Goal: Transaction & Acquisition: Purchase product/service

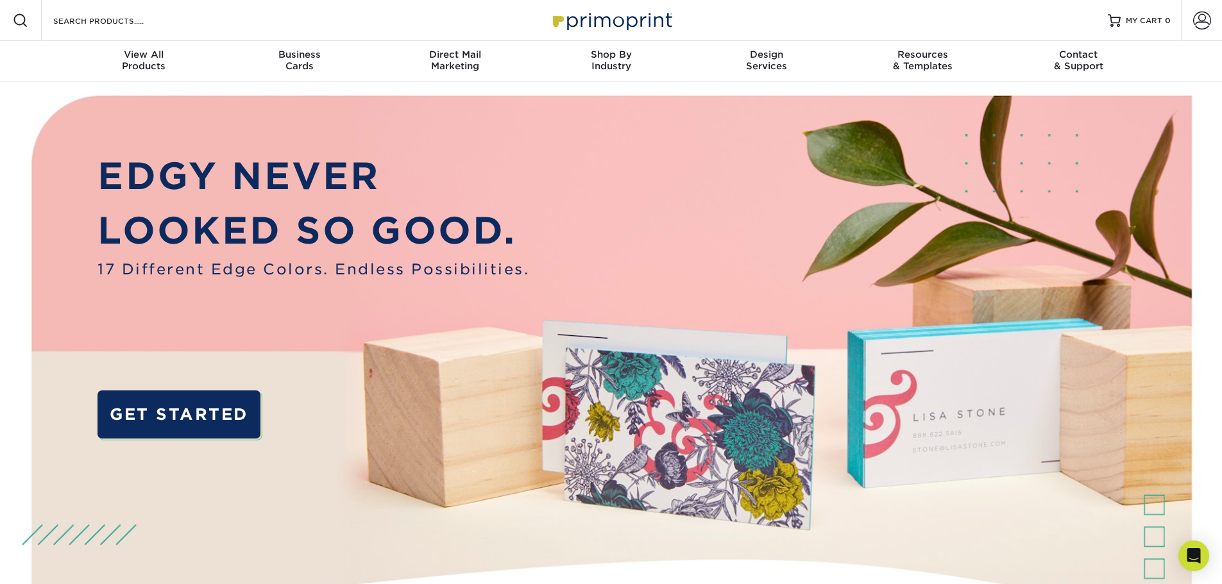
click at [590, 19] on img at bounding box center [611, 20] width 128 height 28
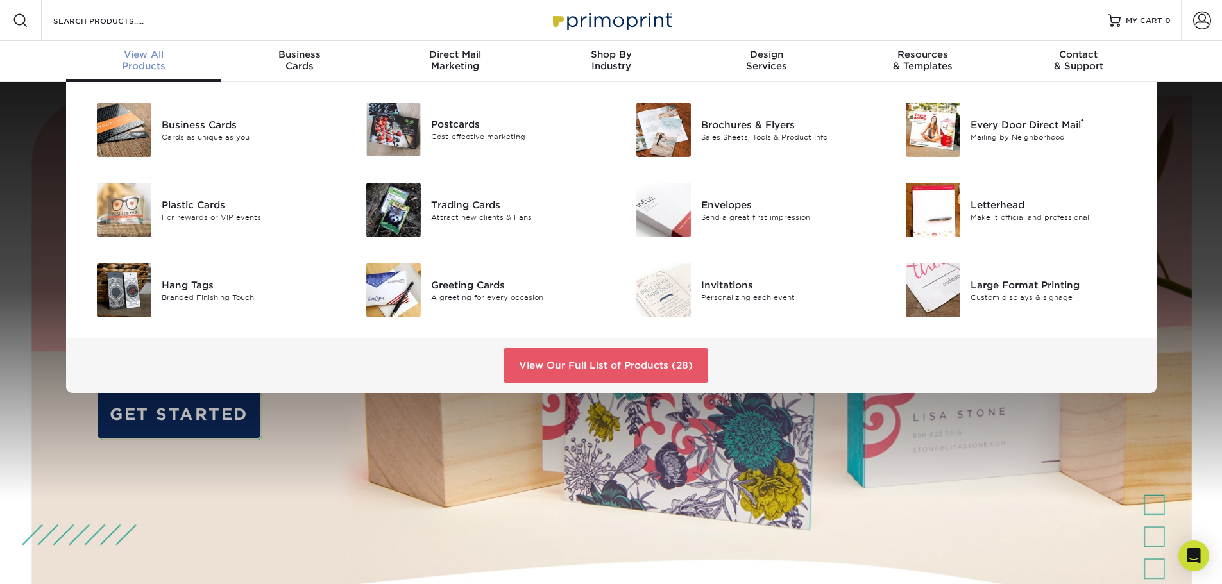
click at [148, 63] on div "View All Products" at bounding box center [144, 60] width 156 height 23
click at [661, 132] on img at bounding box center [663, 130] width 55 height 55
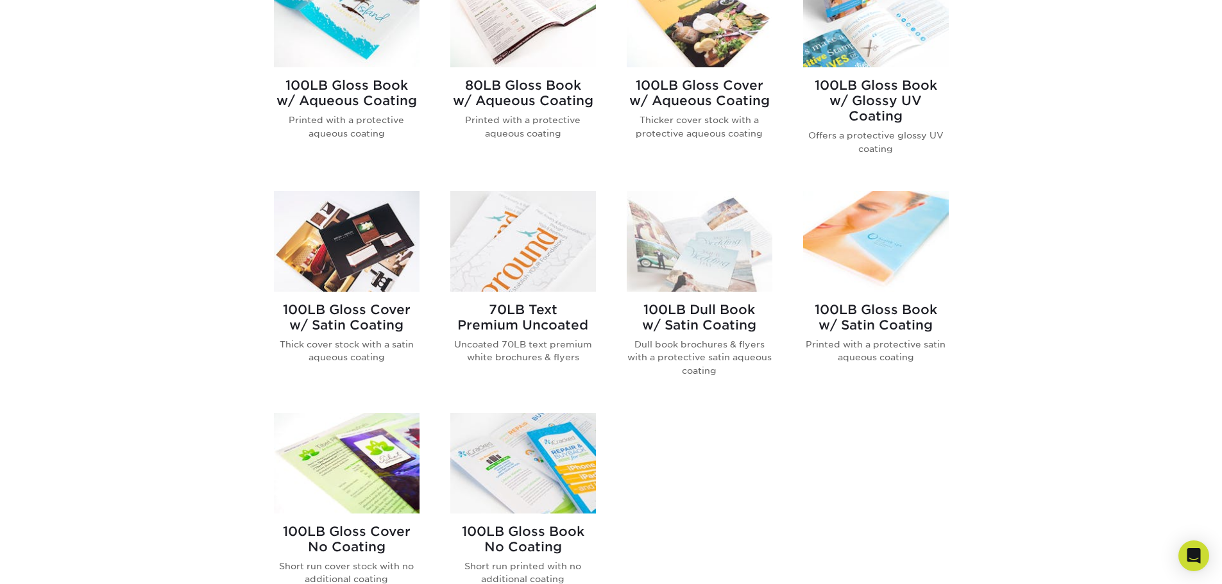
scroll to position [449, 0]
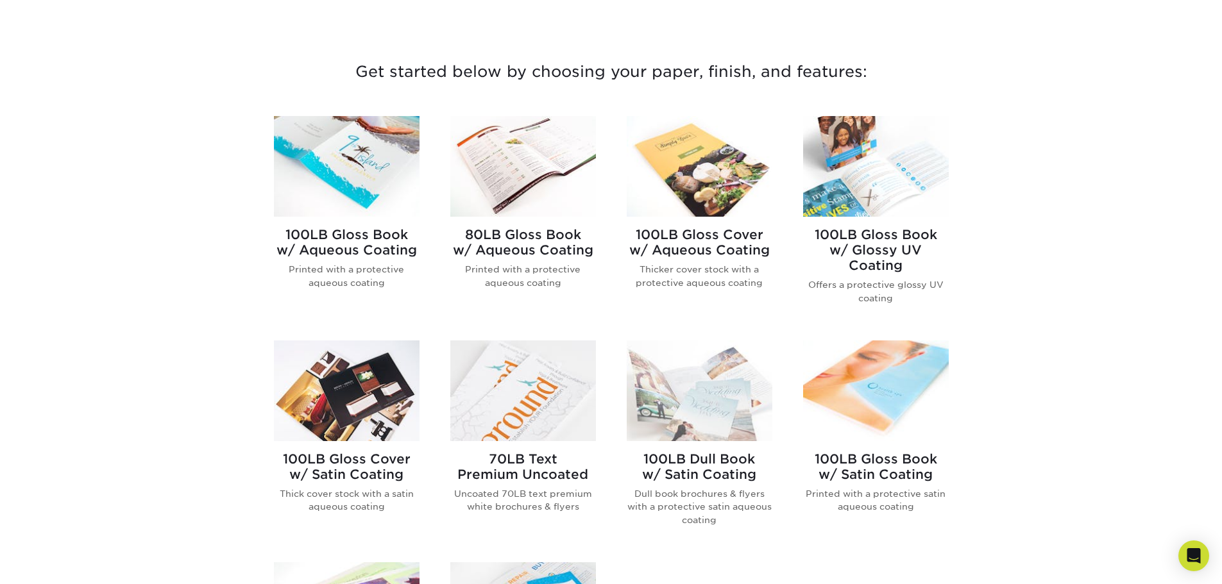
click at [889, 190] on img at bounding box center [876, 166] width 146 height 101
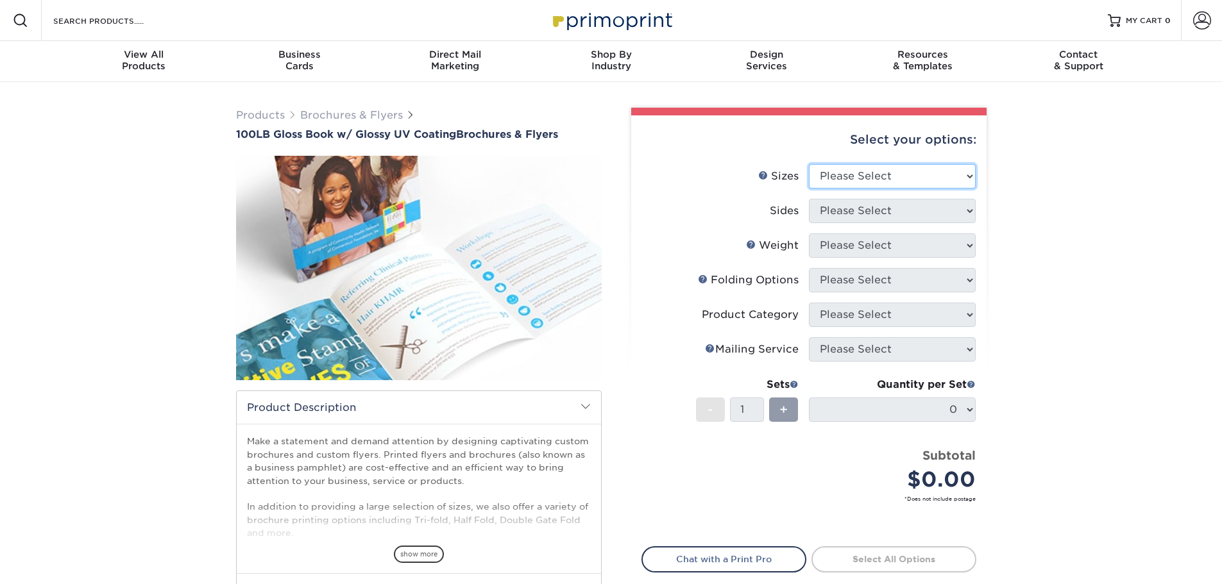
click at [933, 178] on select "Please Select 3.67" x 8.5" 4" x 6" 4" x 8.5" 4" x 9" 4" x 11" 4.25" x 5.5" 4.25…" at bounding box center [892, 176] width 167 height 24
select select "5.50x8.50"
click at [809, 164] on select "Please Select 3.67" x 8.5" 4" x 6" 4" x 8.5" 4" x 9" 4" x 11" 4.25" x 5.5" 4.25…" at bounding box center [892, 176] width 167 height 24
click at [883, 212] on select "Please Select Print Both Sides Print Front Only" at bounding box center [892, 211] width 167 height 24
select select "13abbda7-1d64-4f25-8bb2-c179b224825d"
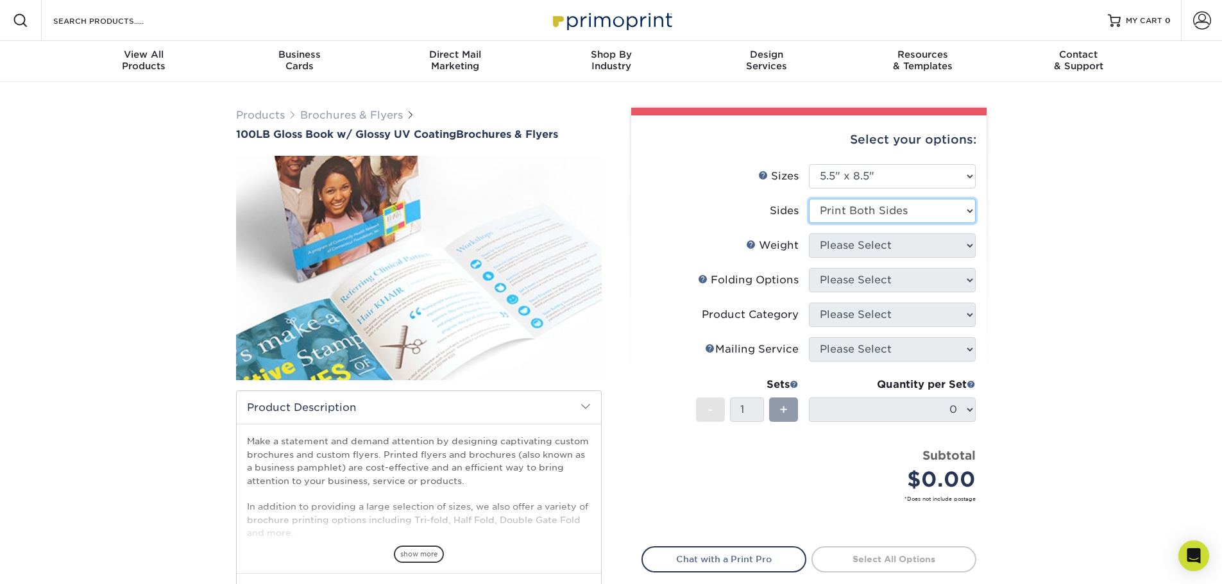
click at [809, 199] on select "Please Select Print Both Sides Print Front Only" at bounding box center [892, 211] width 167 height 24
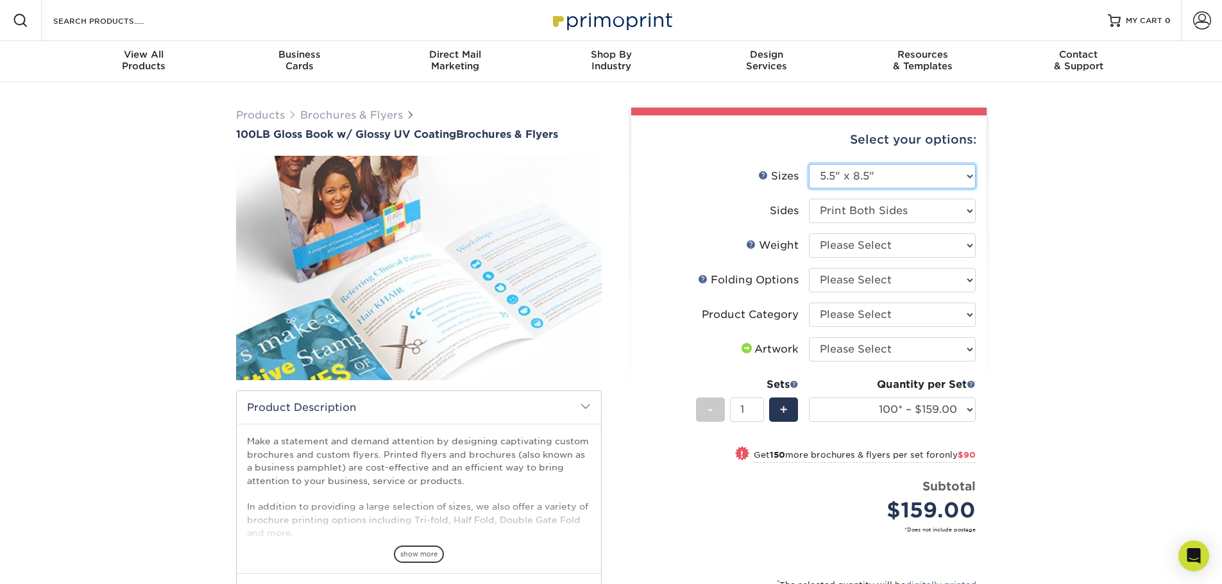
click at [908, 180] on select "Please Select 3.67" x 8.5" 4" x 6" 4" x 8.5" 4" x 9" 4" x 11" 4.25" x 5.5" 4.25…" at bounding box center [892, 176] width 167 height 24
select select "8.50x11.00"
click at [809, 164] on select "Please Select 3.67" x 8.5" 4" x 6" 4" x 8.5" 4" x 9" 4" x 11" 4.25" x 5.5" 4.25…" at bounding box center [892, 176] width 167 height 24
select select "-1"
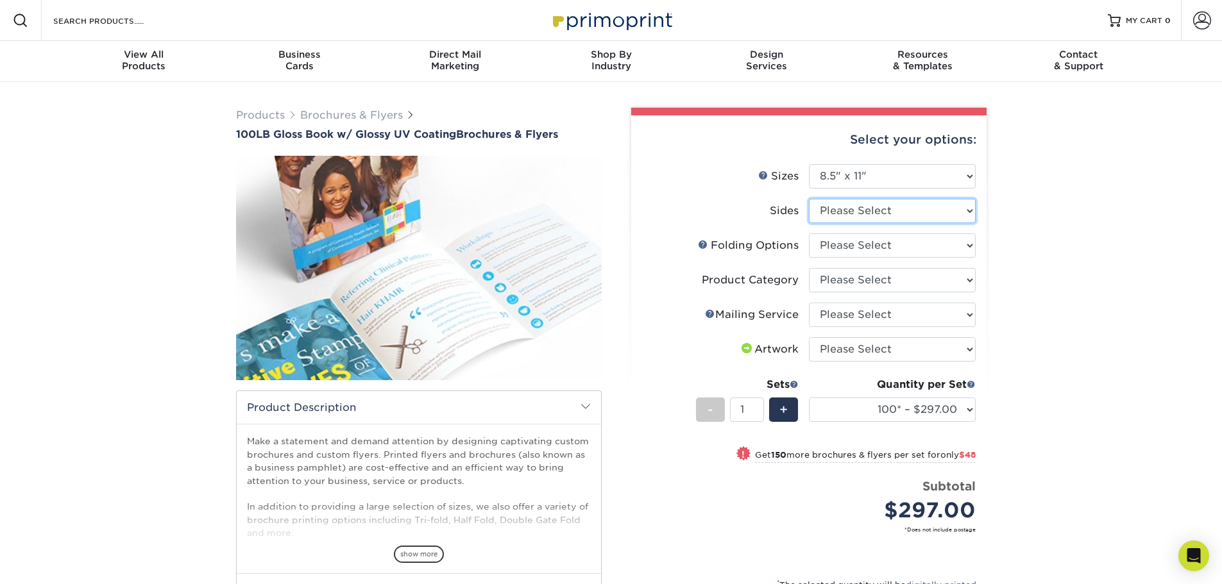
click at [927, 210] on select "Please Select Print Both Sides Print Front Only" at bounding box center [892, 211] width 167 height 24
select select "13abbda7-1d64-4f25-8bb2-c179b224825d"
click at [809, 199] on select "Please Select Print Both Sides Print Front Only" at bounding box center [892, 211] width 167 height 24
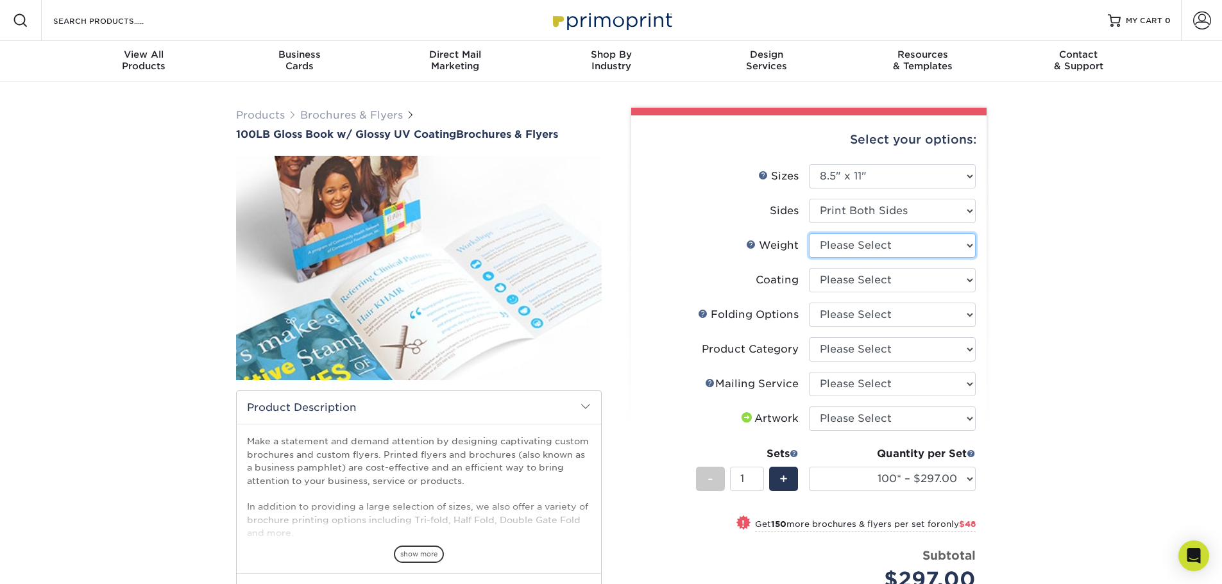
click at [910, 245] on select "Please Select 100LB" at bounding box center [892, 246] width 167 height 24
select select "100LB"
click at [809, 234] on select "Please Select 100LB" at bounding box center [892, 246] width 167 height 24
click at [905, 278] on select at bounding box center [892, 280] width 167 height 24
select select "ae367451-b2b8-45df-a344-0f05b6a12993"
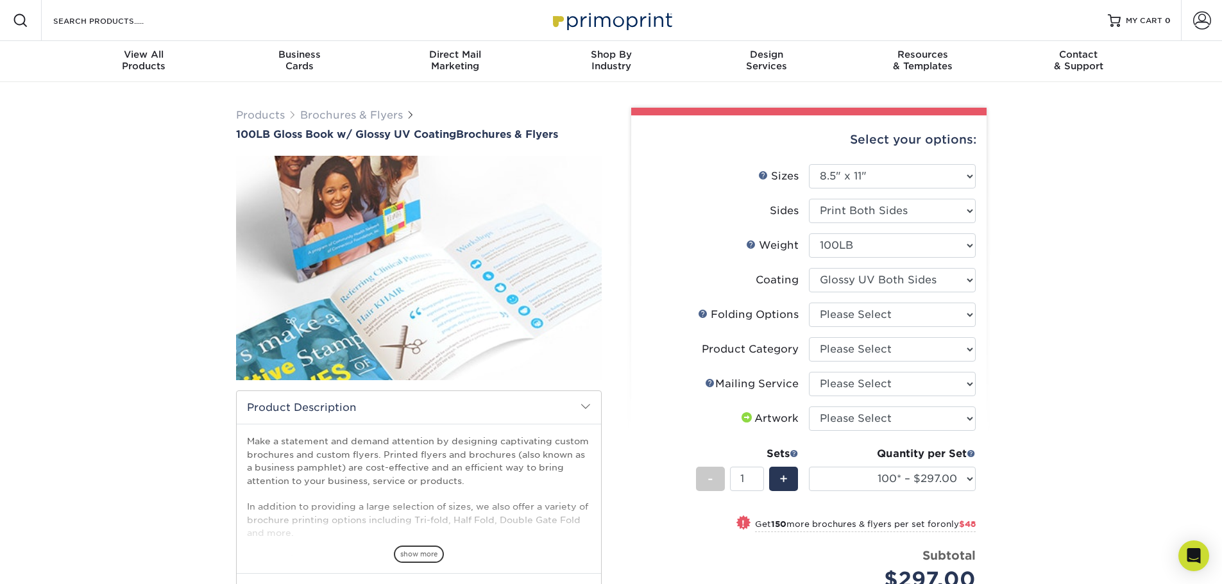
click at [809, 268] on select at bounding box center [892, 280] width 167 height 24
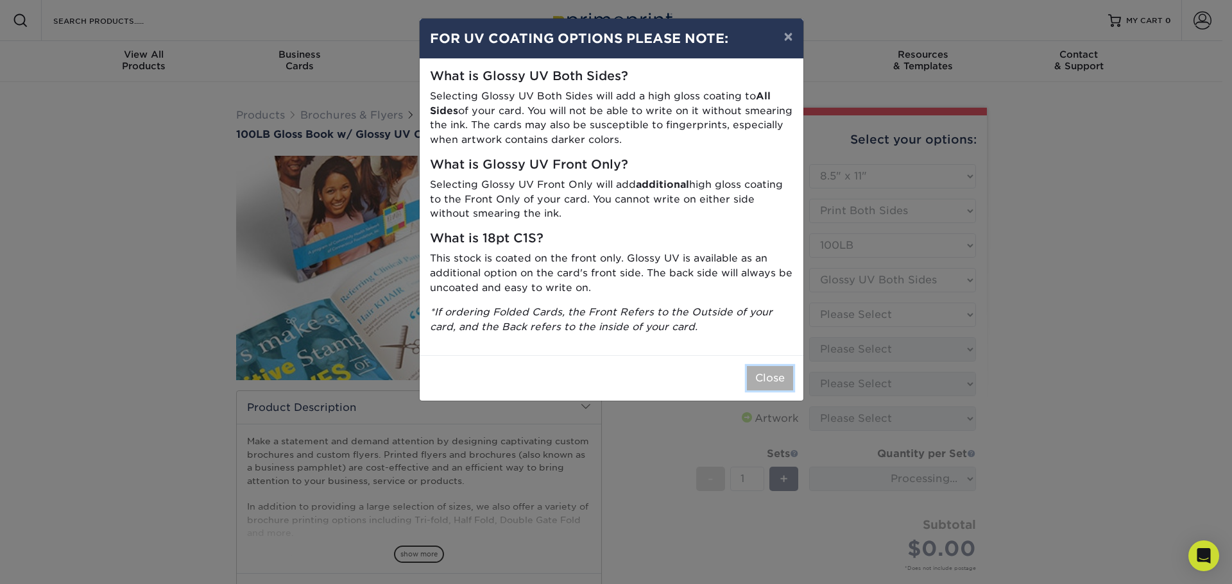
click at [776, 385] on button "Close" at bounding box center [770, 378] width 46 height 24
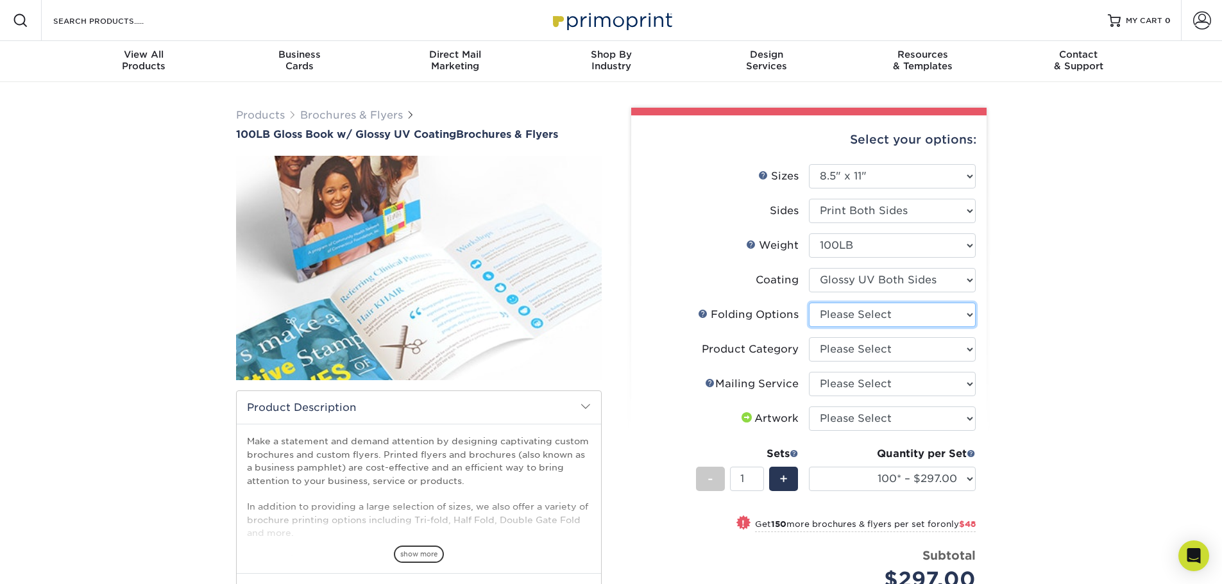
click at [896, 312] on select "Please Select FLAT - No Folding Accordion Fold Half-Fold (Vertical) Half-Fold (…" at bounding box center [892, 315] width 167 height 24
select select "309d6136-ab60-468f-a140-45a5ba21578e"
click at [809, 303] on select "Please Select FLAT - No Folding Accordion Fold Half-Fold (Vertical) Half-Fold (…" at bounding box center [892, 315] width 167 height 24
click at [899, 348] on select "Please Select Flyers and Brochures" at bounding box center [892, 349] width 167 height 24
select select "1a668080-6b7c-4174-b399-2c3833b27ef4"
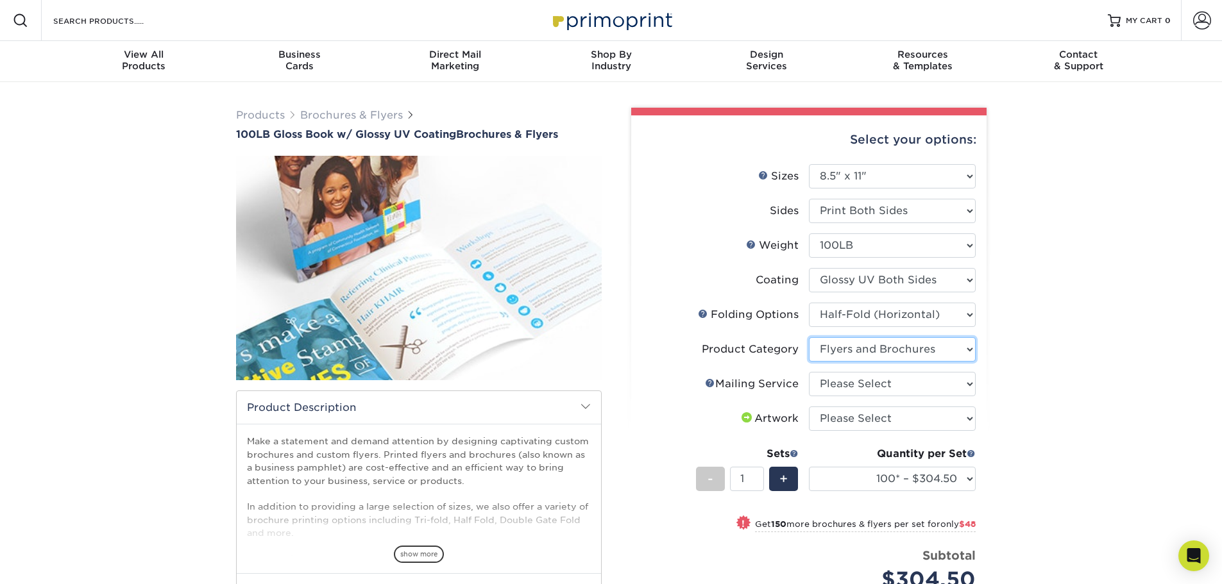
click at [809, 337] on select "Please Select Flyers and Brochures" at bounding box center [892, 349] width 167 height 24
click at [889, 383] on select "Please Select No Direct Mailing Service No, I will mail/stamp/imprint Direct Ma…" at bounding box center [892, 384] width 167 height 24
select select "3e5e9bdd-d78a-4c28-a41d-fe1407925ca6"
click at [809, 372] on select "Please Select No Direct Mailing Service No, I will mail/stamp/imprint Direct Ma…" at bounding box center [892, 384] width 167 height 24
click at [892, 422] on select "Please Select I will upload files I need a design - $175" at bounding box center [892, 419] width 167 height 24
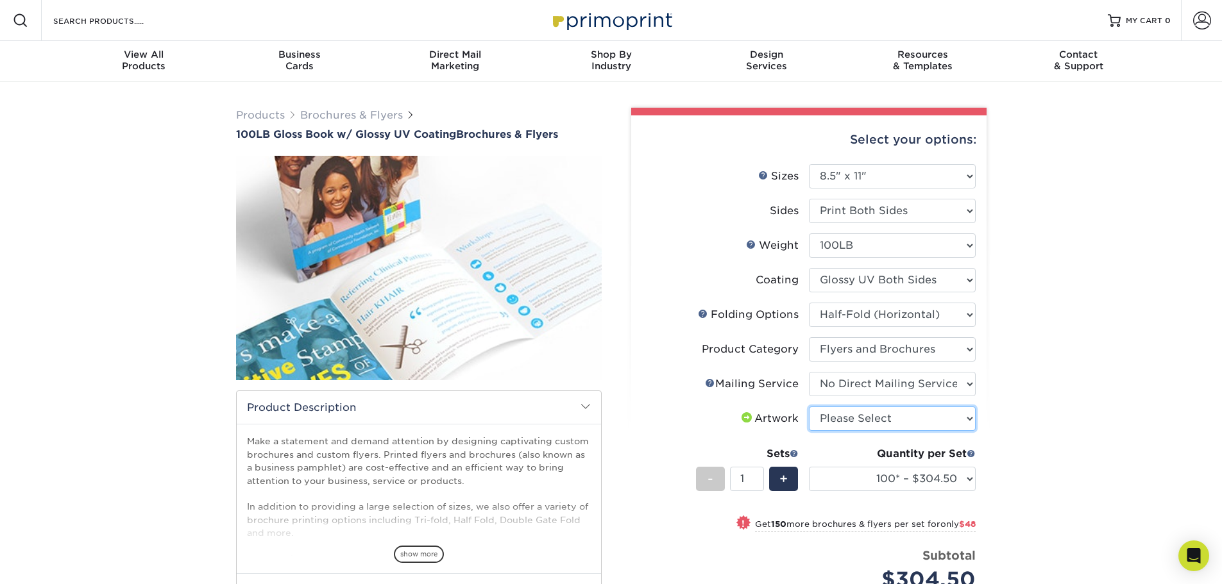
select select "upload"
click at [809, 407] on select "Please Select I will upload files I need a design - $175" at bounding box center [892, 419] width 167 height 24
click at [944, 481] on select "100* – $304.50 250* – $352.50 500 – $390.00 750 – $494.38 1000 – $622.75 1500 –…" at bounding box center [892, 479] width 167 height 24
select select "250* – $352.50"
click at [809, 467] on select "100* – $304.50 250* – $352.50 500 – $390.00 750 – $494.38 1000 – $622.75 1500 –…" at bounding box center [892, 479] width 167 height 24
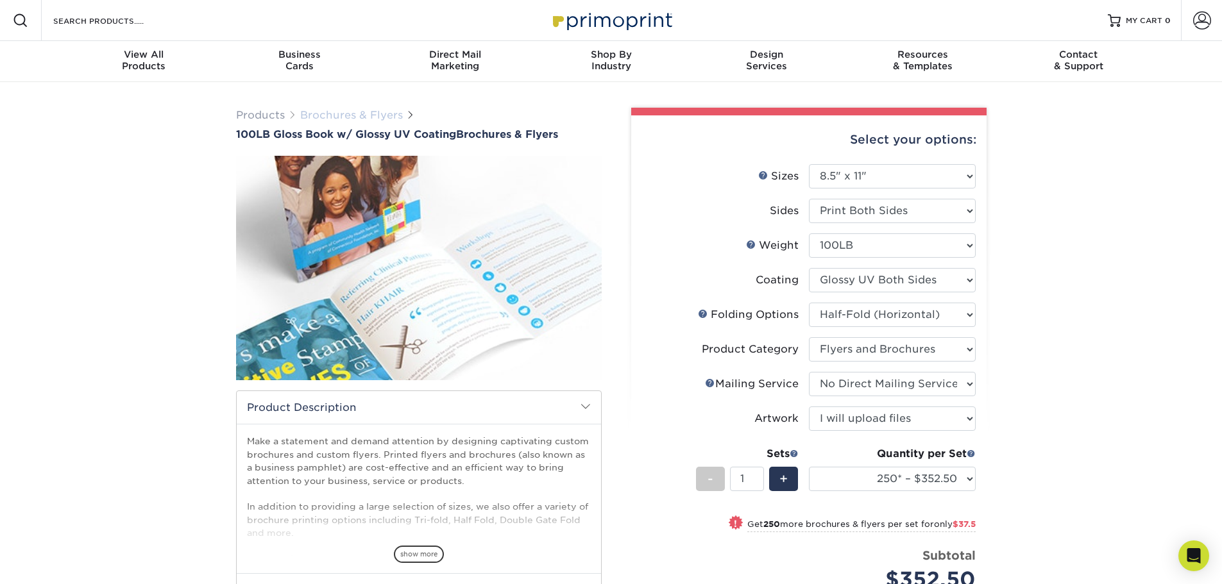
drag, startPoint x: 295, startPoint y: 108, endPoint x: 355, endPoint y: 116, distance: 60.2
click at [355, 116] on span "Products Brochures & Flyers" at bounding box center [325, 115] width 179 height 15
copy span "Brochures"
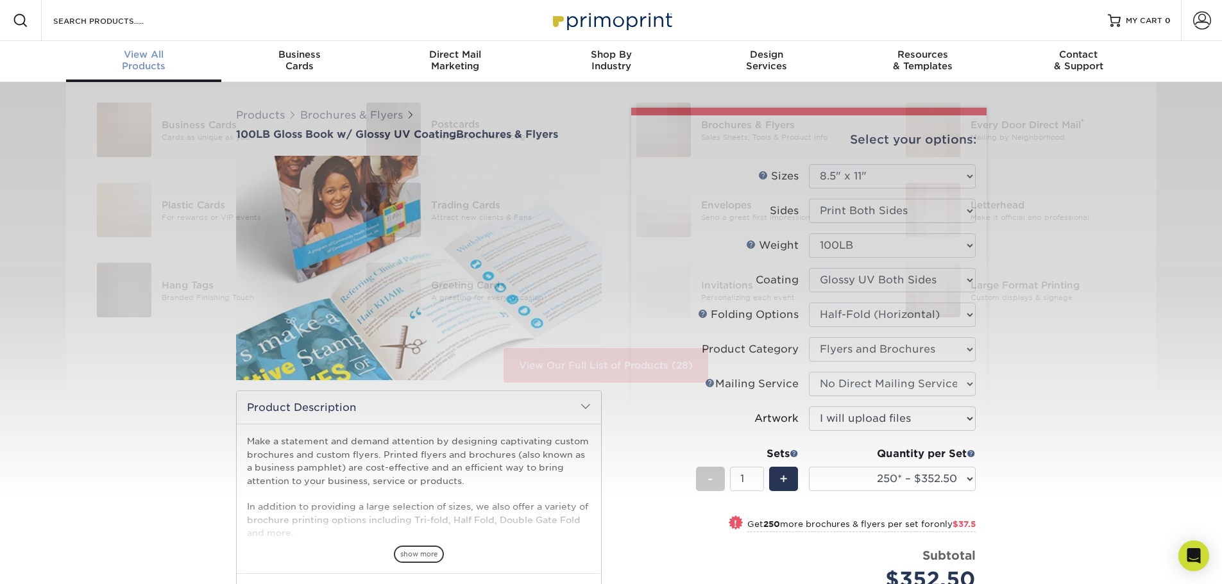
click at [141, 53] on span "View All" at bounding box center [144, 55] width 156 height 12
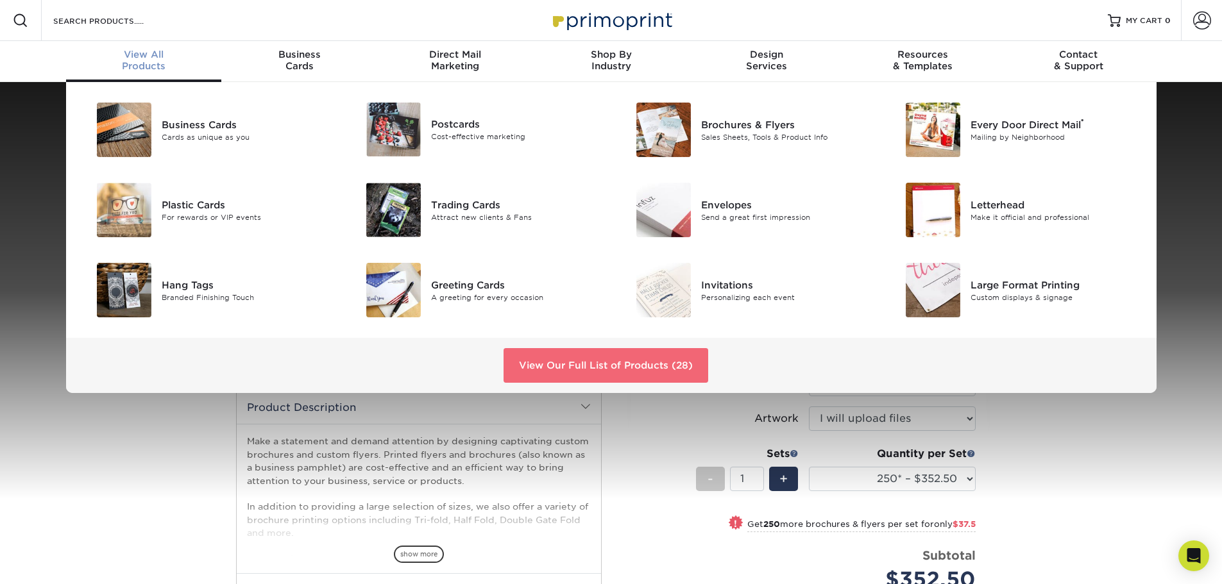
click at [641, 366] on link "View Our Full List of Products (28)" at bounding box center [606, 365] width 205 height 35
